Goal: Book appointment/travel/reservation

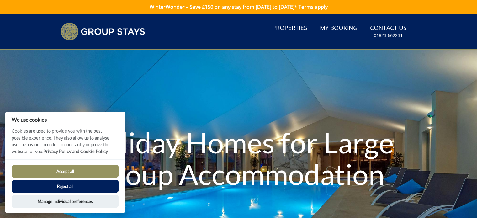
click at [290, 29] on link "Properties" at bounding box center [290, 28] width 40 height 14
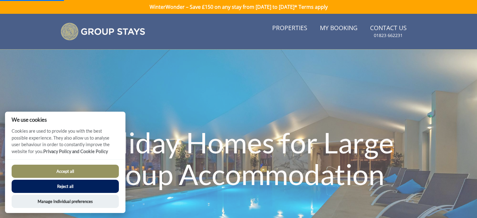
click at [102, 183] on button "Reject all" at bounding box center [65, 186] width 107 height 13
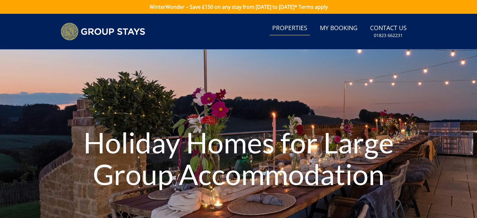
click at [288, 28] on link "Properties" at bounding box center [290, 28] width 40 height 14
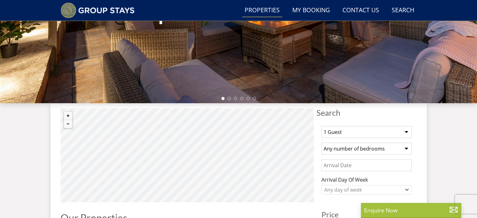
scroll to position [151, 0]
click at [374, 130] on select "1 Guest 2 Guests 3 Guests 4 Guests 5 Guests 6 Guests 7 Guests 8 Guests 9 Guests…" at bounding box center [366, 132] width 90 height 12
select select "16"
click at [321, 126] on select "1 Guest 2 Guests 3 Guests 4 Guests 5 Guests 6 Guests 7 Guests 8 Guests 9 Guests…" at bounding box center [366, 132] width 90 height 12
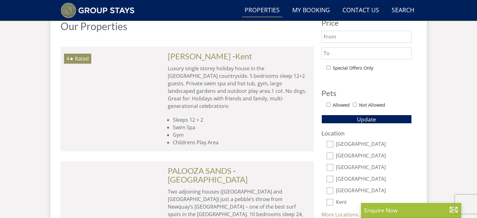
scroll to position [344, 0]
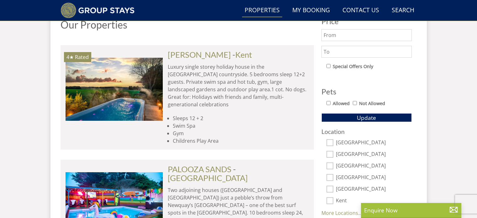
click at [376, 103] on label "Not Allowed" at bounding box center [372, 103] width 26 height 7
click at [357, 103] on input "Not Allowed" at bounding box center [355, 103] width 4 height 4
checkbox input "true"
click at [373, 119] on span "Update" at bounding box center [366, 118] width 19 height 8
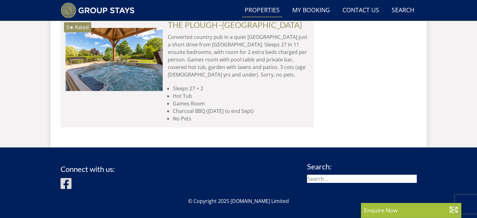
scroll to position [1056, 0]
